Goal: Information Seeking & Learning: Learn about a topic

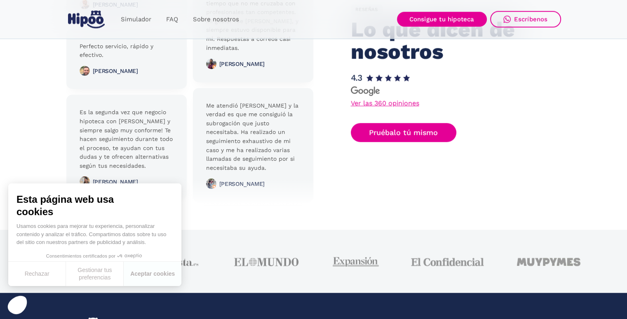
scroll to position [1980, 0]
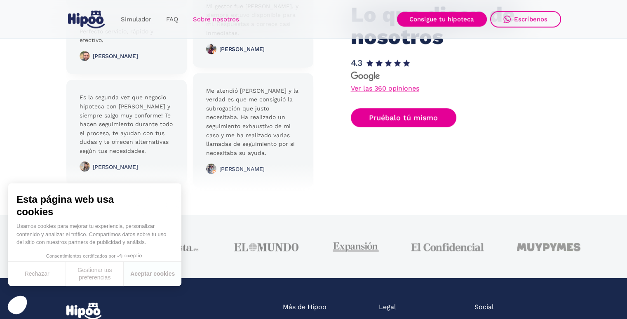
click at [216, 23] on link "Sobre nosotros" at bounding box center [216, 20] width 61 height 16
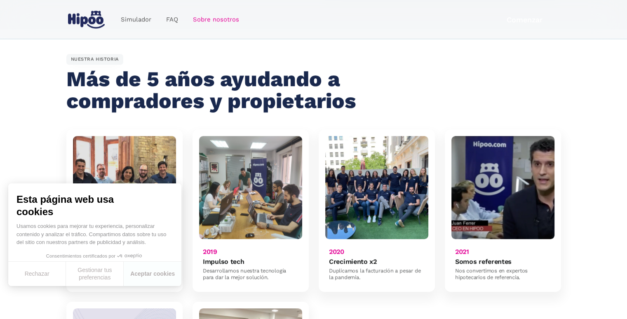
scroll to position [454, 0]
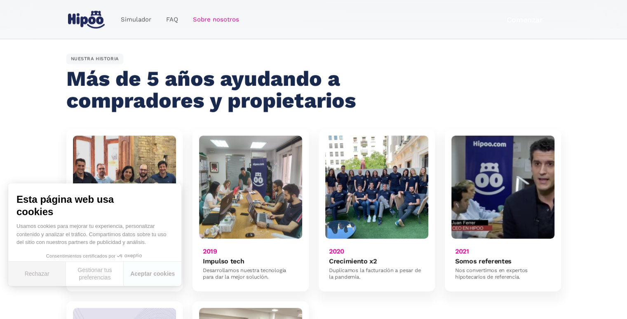
click at [30, 270] on button "Rechazar" at bounding box center [37, 274] width 58 height 24
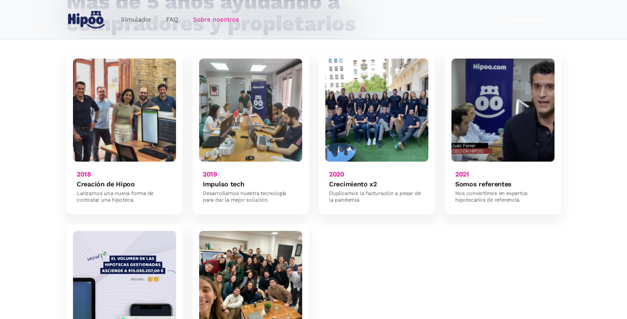
scroll to position [536, 0]
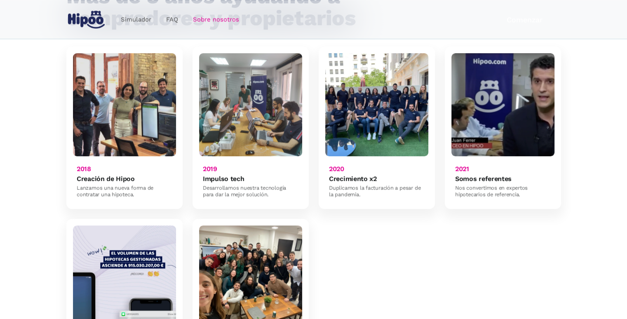
click at [270, 230] on img at bounding box center [250, 277] width 103 height 103
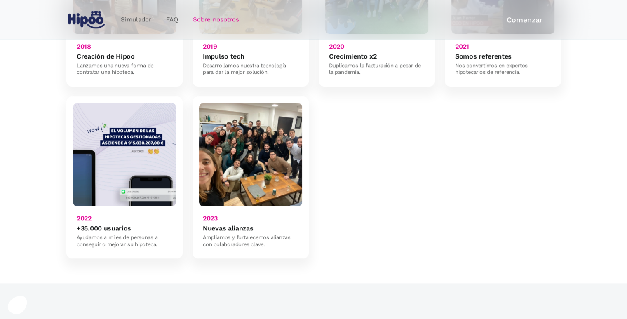
scroll to position [660, 0]
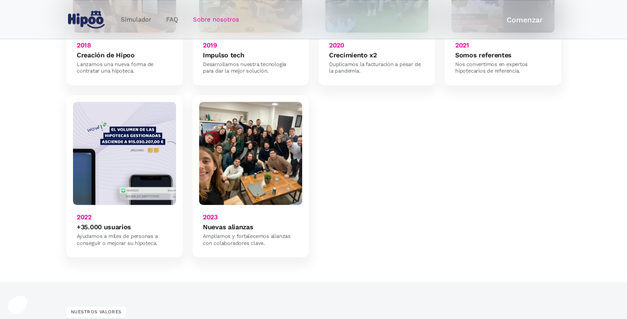
click at [211, 213] on h6 "2023" at bounding box center [210, 217] width 15 height 8
click at [227, 233] on div "Ampliamos y fortalecemos alianzas con colaboradores clave." at bounding box center [250, 240] width 95 height 14
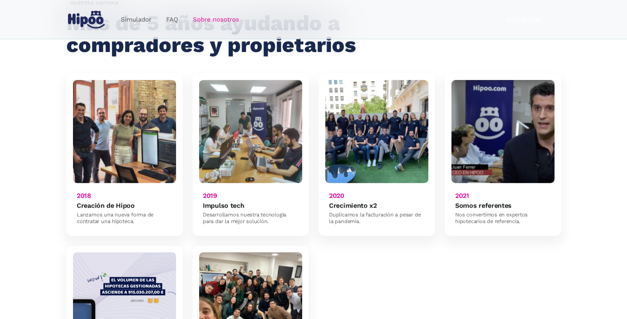
scroll to position [495, 0]
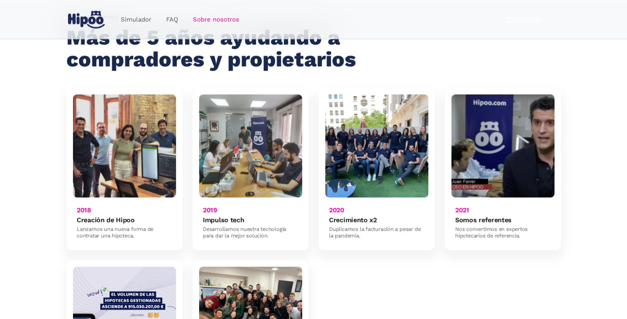
drag, startPoint x: 120, startPoint y: 148, endPoint x: 405, endPoint y: 250, distance: 302.7
click at [405, 250] on div "2018 Creación de Hipoo Lanzamos una nueva forma de contratar una hipoteca. 2019…" at bounding box center [313, 255] width 495 height 335
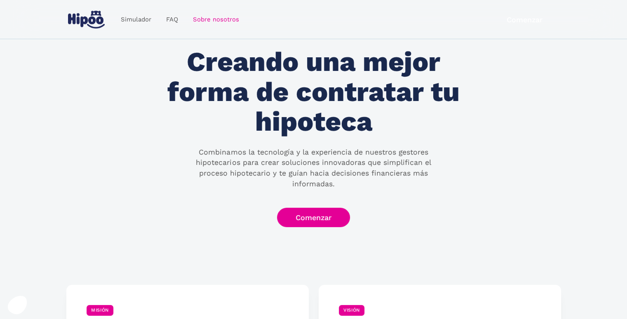
scroll to position [0, 0]
